Goal: Task Accomplishment & Management: Manage account settings

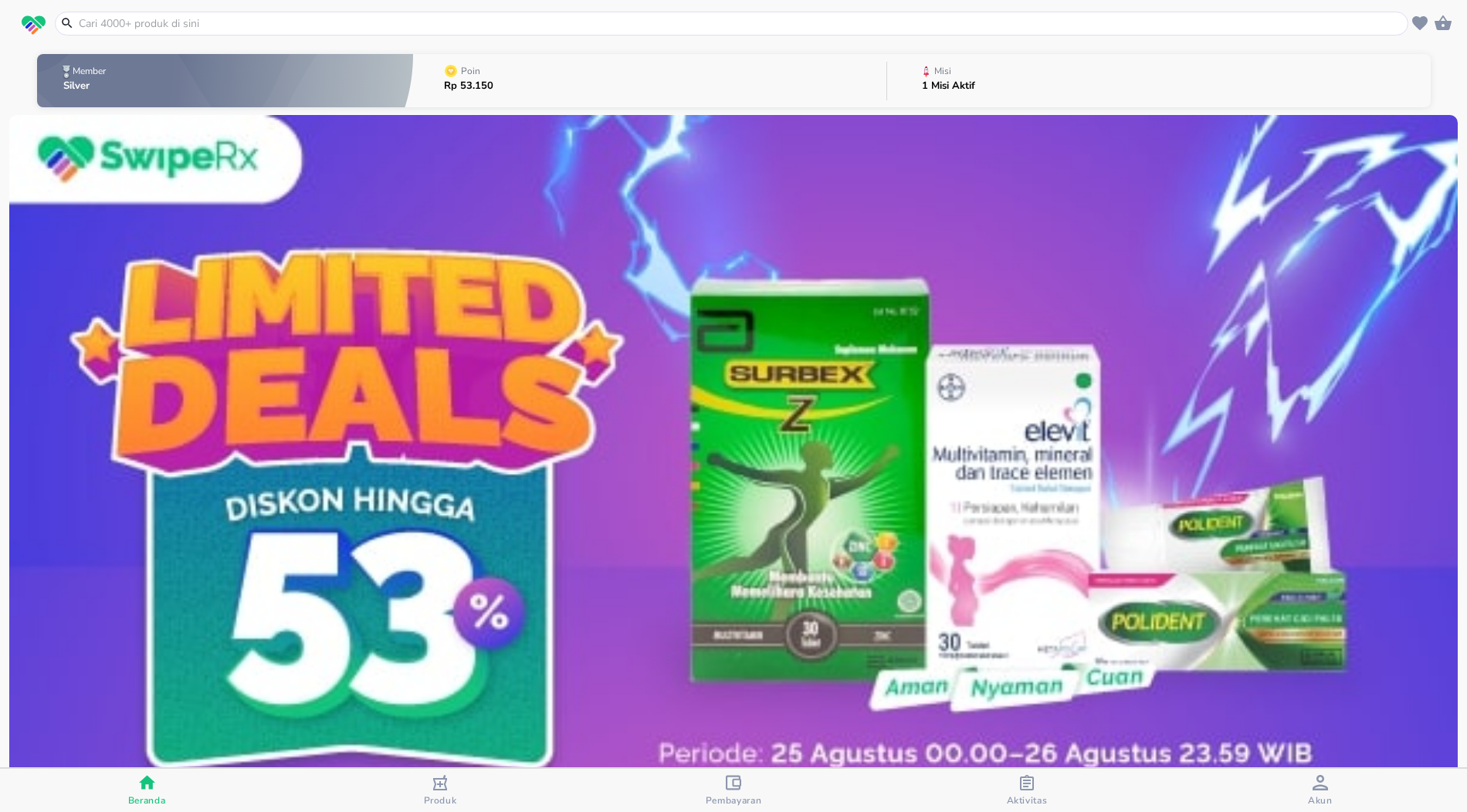
click at [969, 76] on div "Misi" at bounding box center [951, 71] width 59 height 19
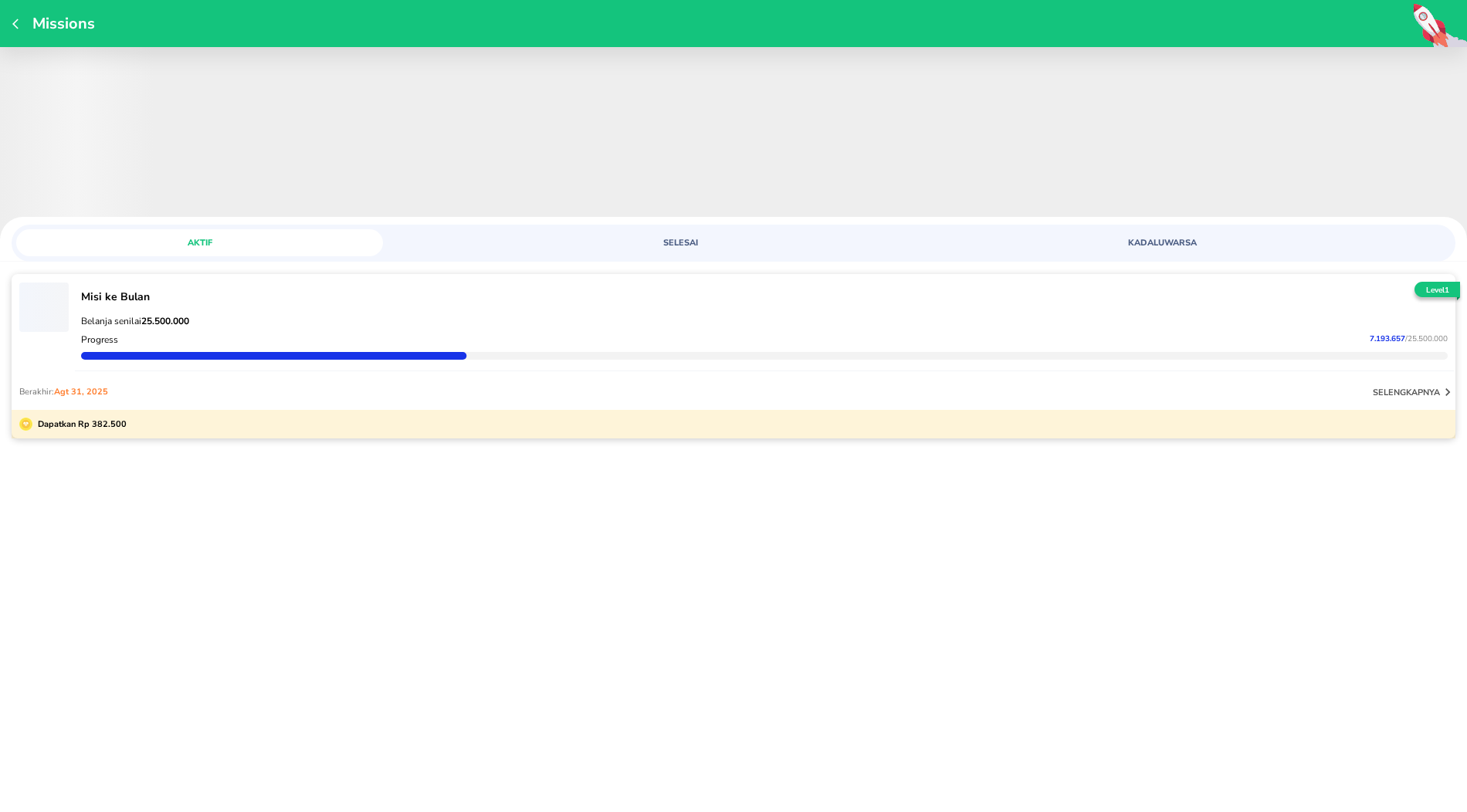
click at [239, 307] on div "Belanja senilai 25.500.000 Progress 7.193.657 / 25.500.000" at bounding box center [764, 337] width 1379 height 67
